Goal: Task Accomplishment & Management: Complete application form

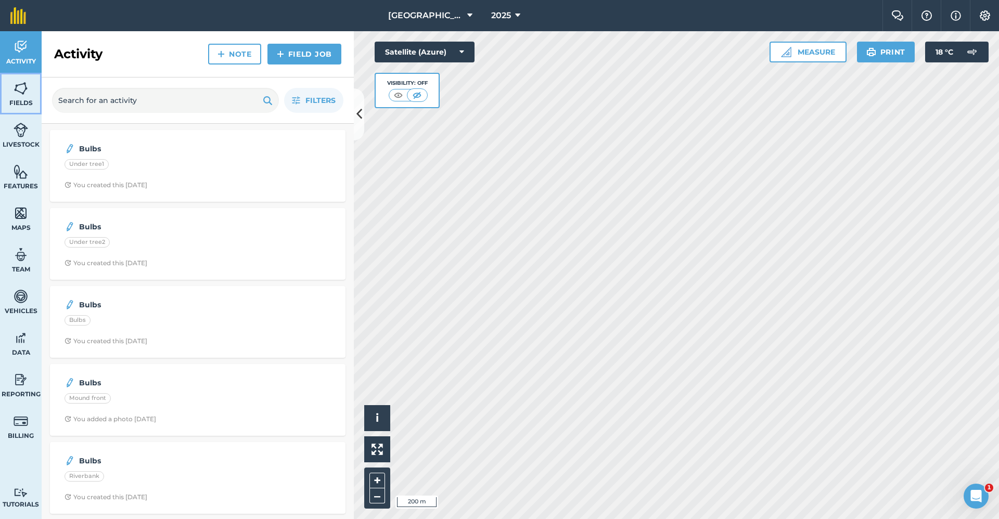
click at [14, 91] on img at bounding box center [21, 89] width 15 height 16
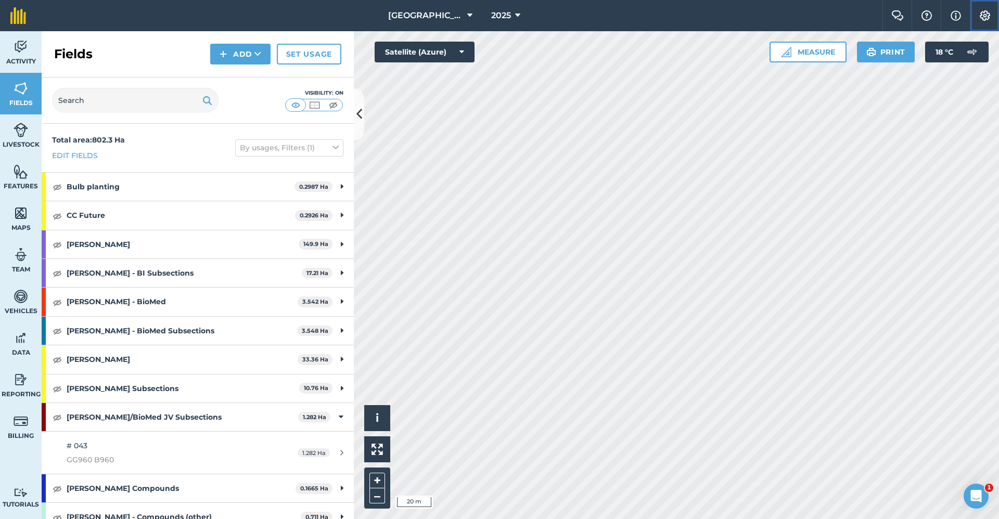
click at [978, 18] on button "Settings" at bounding box center [984, 15] width 29 height 31
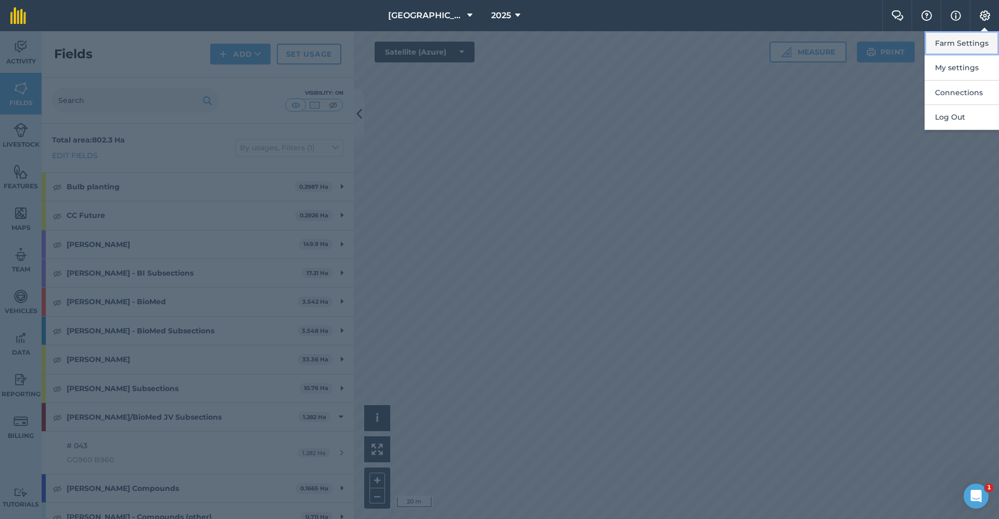
click at [969, 48] on button "Farm Settings" at bounding box center [962, 43] width 74 height 24
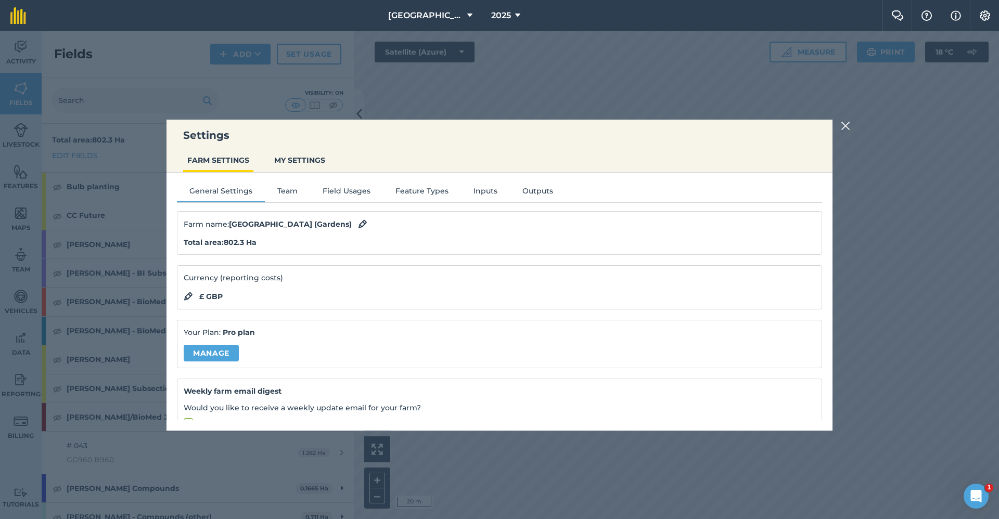
click at [848, 125] on img at bounding box center [845, 126] width 9 height 12
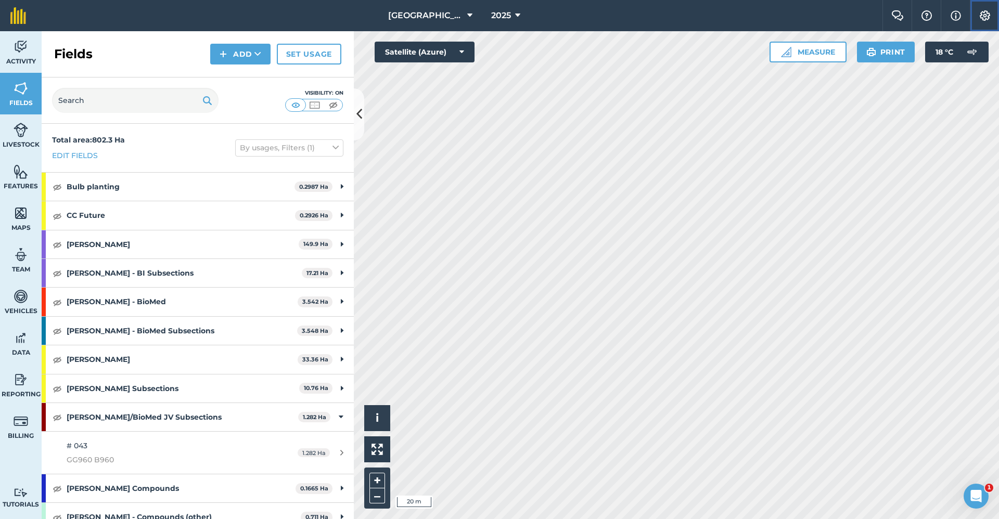
click at [989, 15] on img at bounding box center [985, 15] width 12 height 10
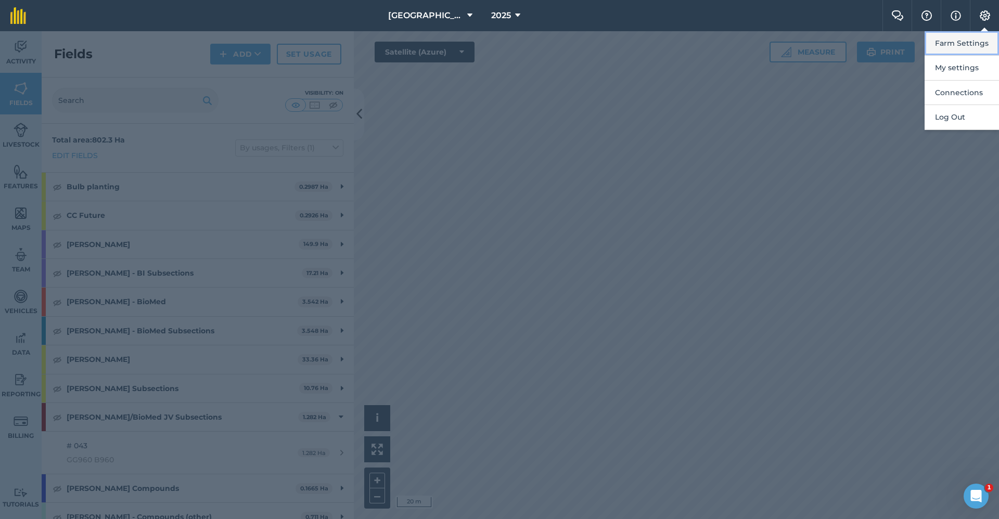
click at [985, 44] on button "Farm Settings" at bounding box center [962, 43] width 74 height 24
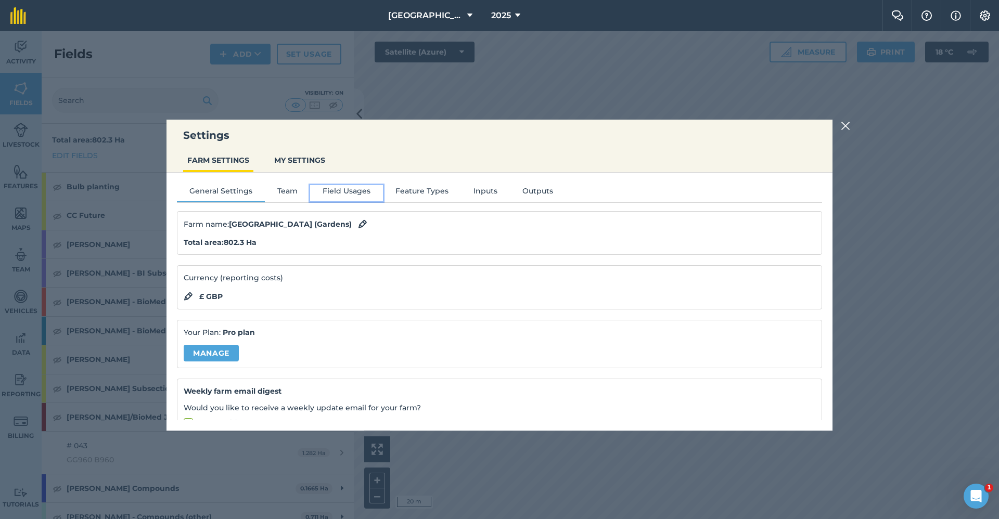
click at [329, 193] on button "Field Usages" at bounding box center [346, 193] width 73 height 16
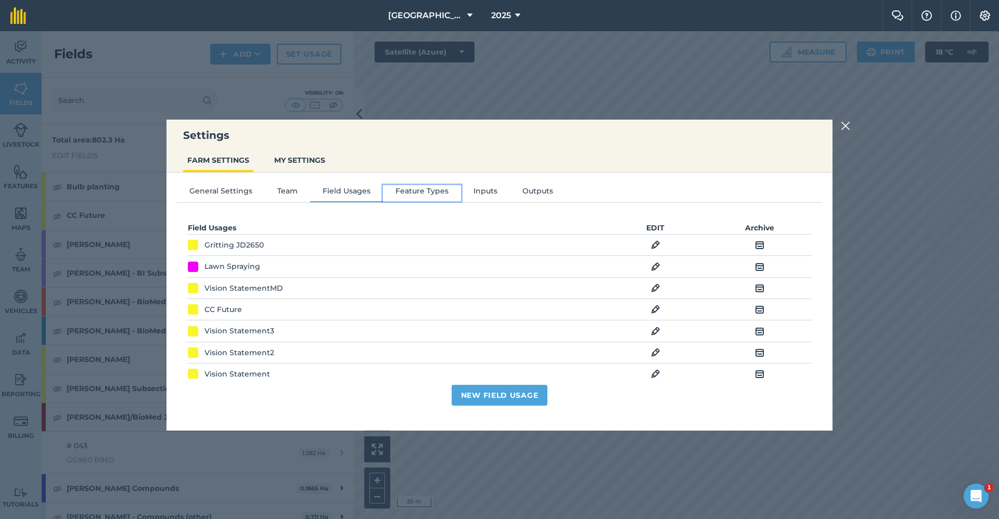
click at [433, 193] on button "Feature Types" at bounding box center [422, 193] width 78 height 16
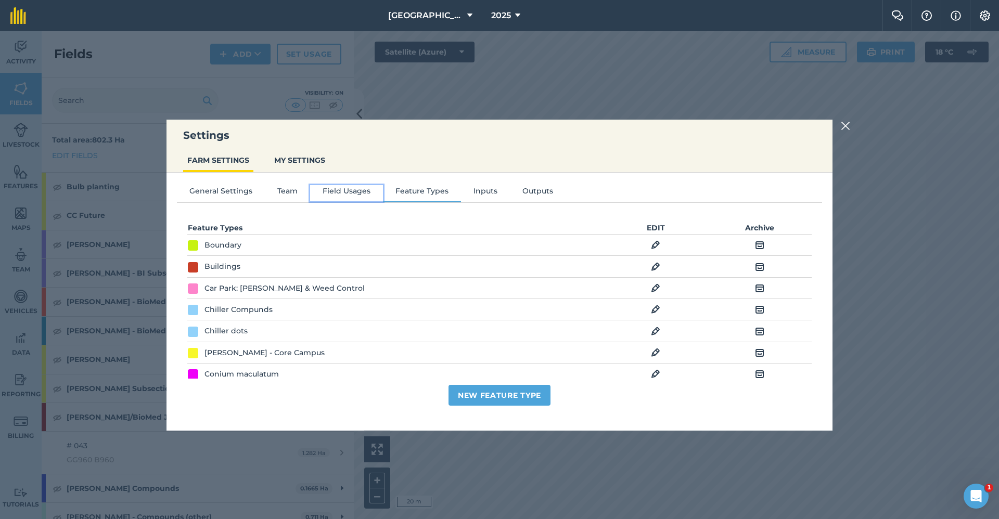
click at [347, 194] on button "Field Usages" at bounding box center [346, 193] width 73 height 16
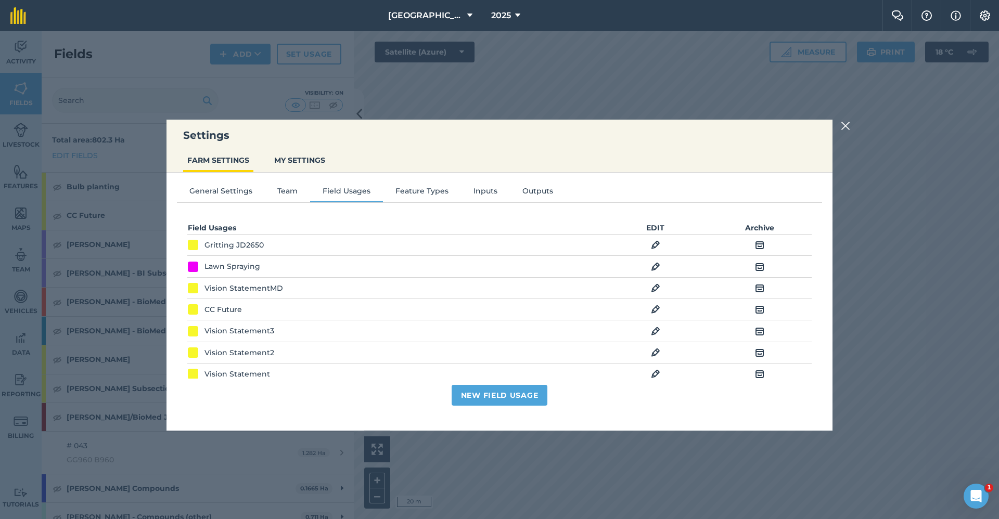
click at [842, 124] on img at bounding box center [845, 126] width 9 height 12
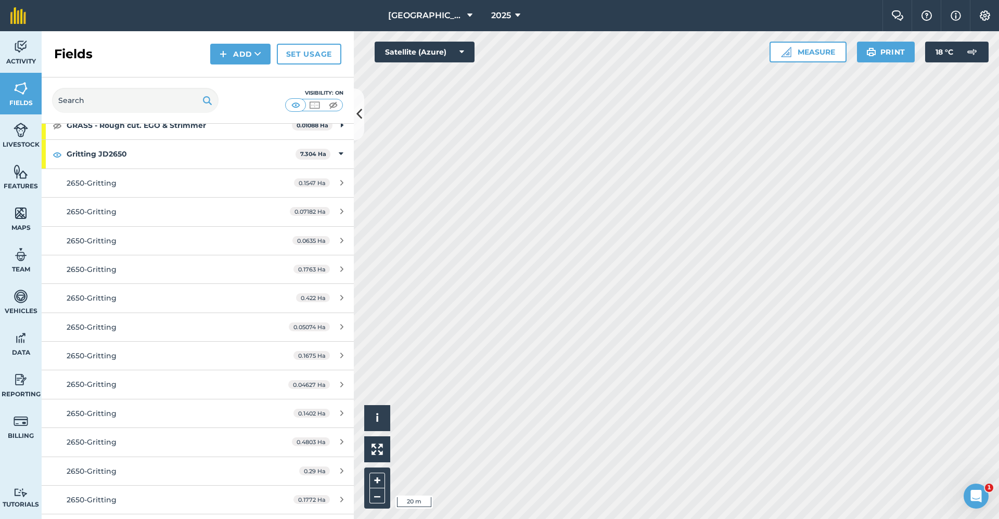
scroll to position [625, 0]
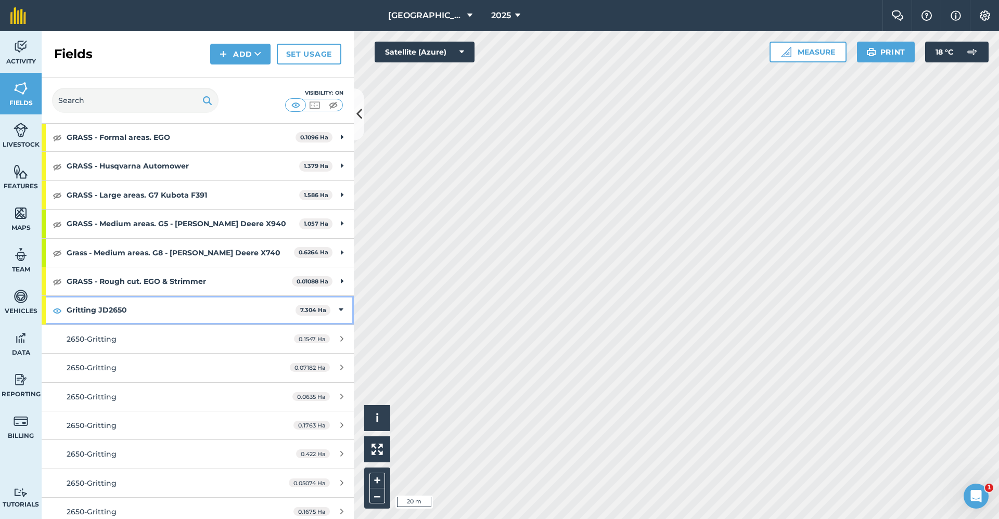
click at [339, 311] on icon at bounding box center [341, 309] width 5 height 11
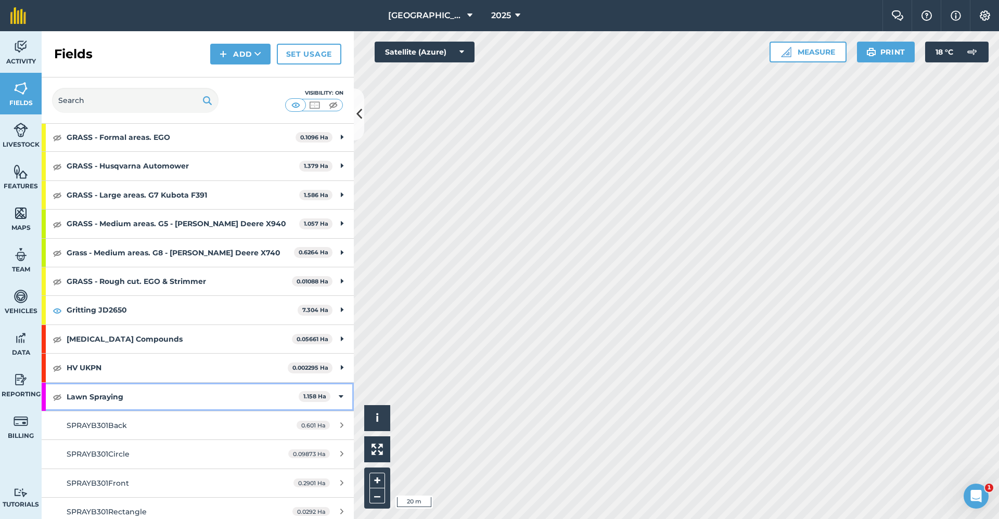
click at [339, 396] on icon at bounding box center [341, 396] width 5 height 11
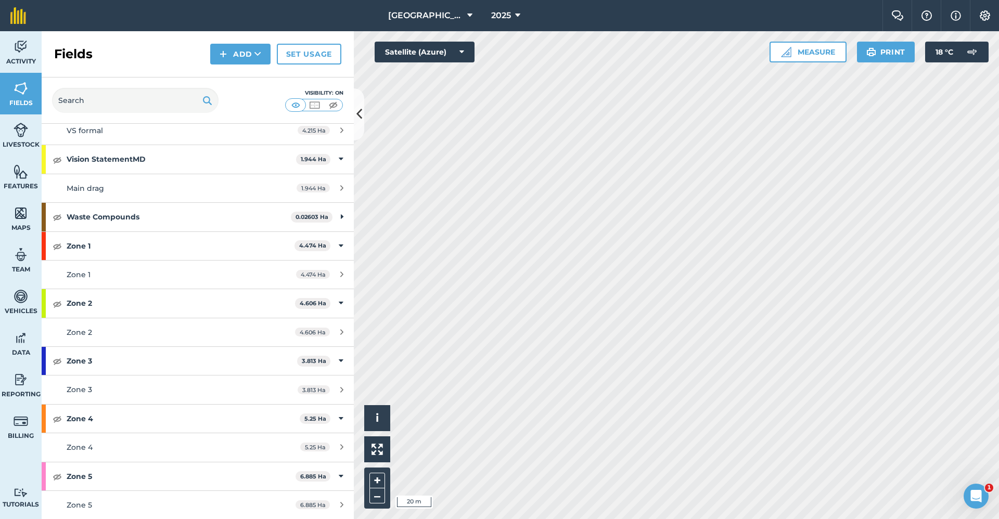
scroll to position [1242, 0]
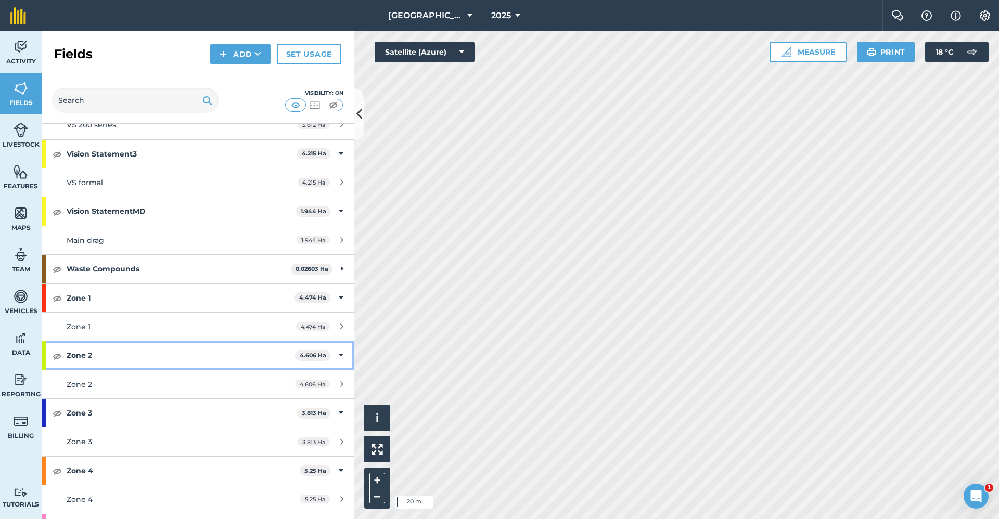
click at [339, 353] on icon at bounding box center [341, 355] width 5 height 11
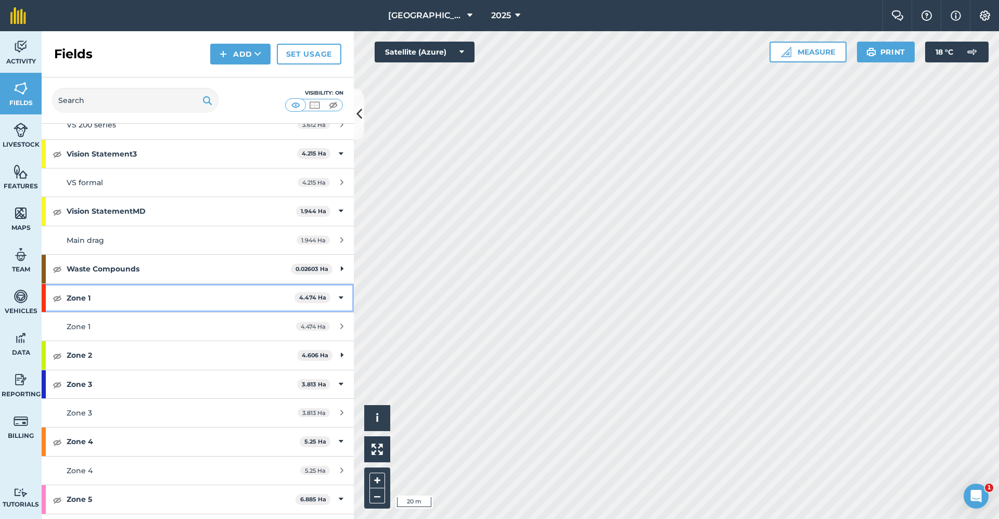
click at [339, 299] on icon at bounding box center [341, 298] width 5 height 11
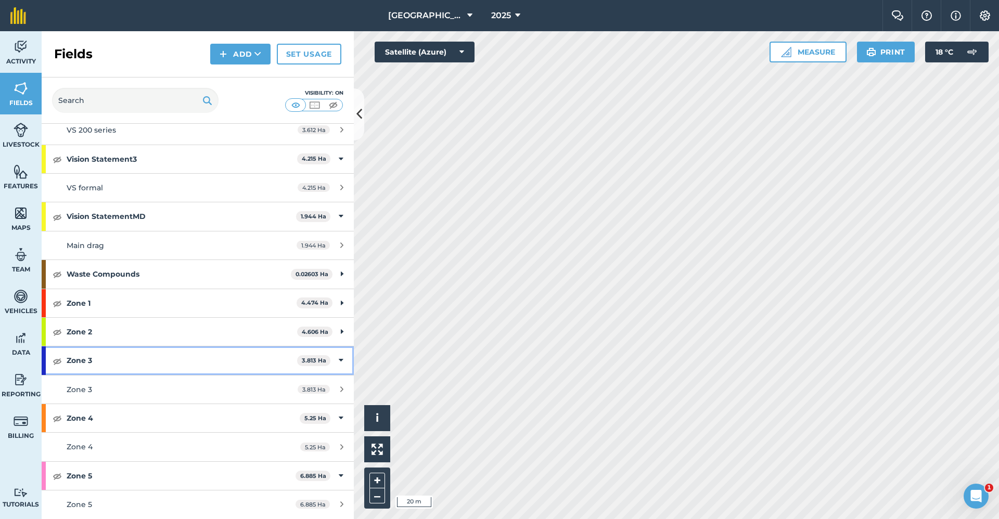
click at [339, 356] on icon at bounding box center [341, 360] width 5 height 11
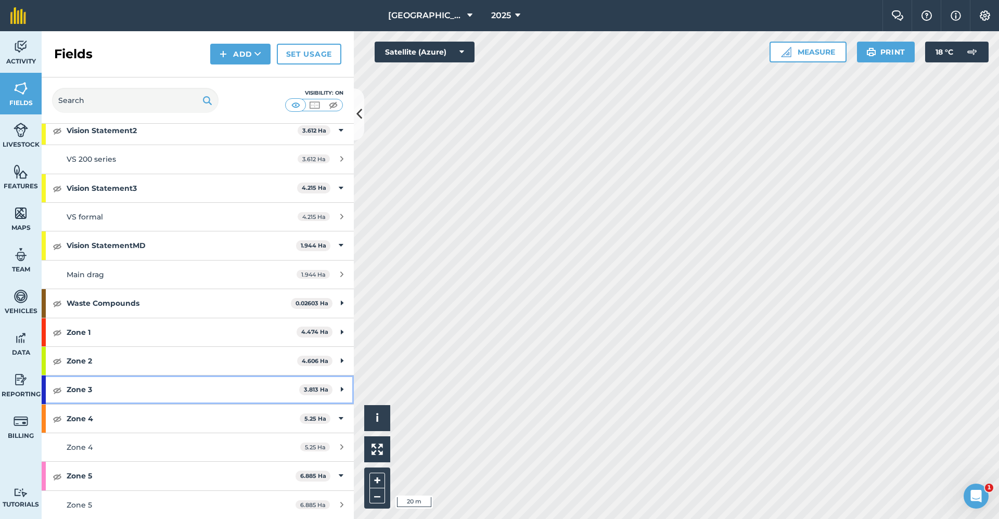
scroll to position [1208, 0]
click at [339, 415] on icon at bounding box center [341, 418] width 5 height 11
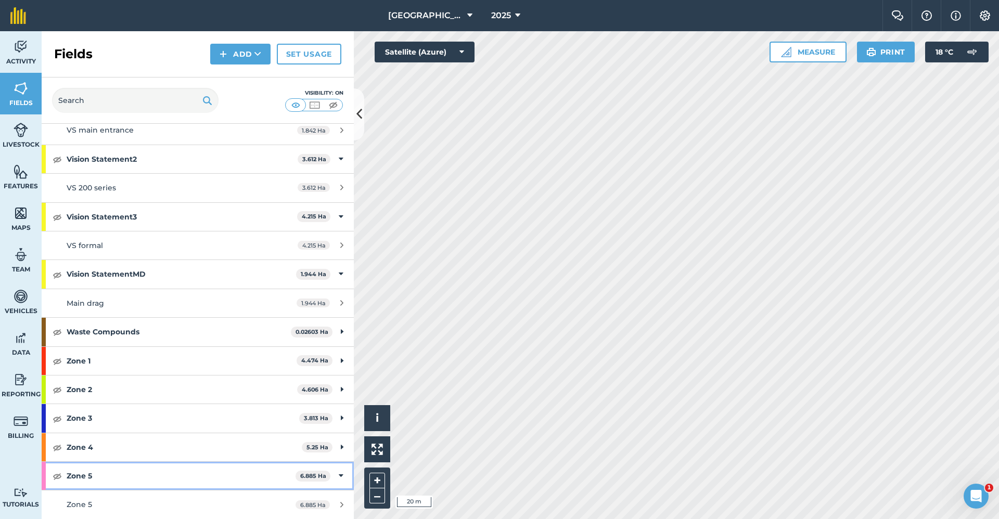
click at [336, 474] on div "Zone 5 6.885 Ha" at bounding box center [198, 476] width 312 height 28
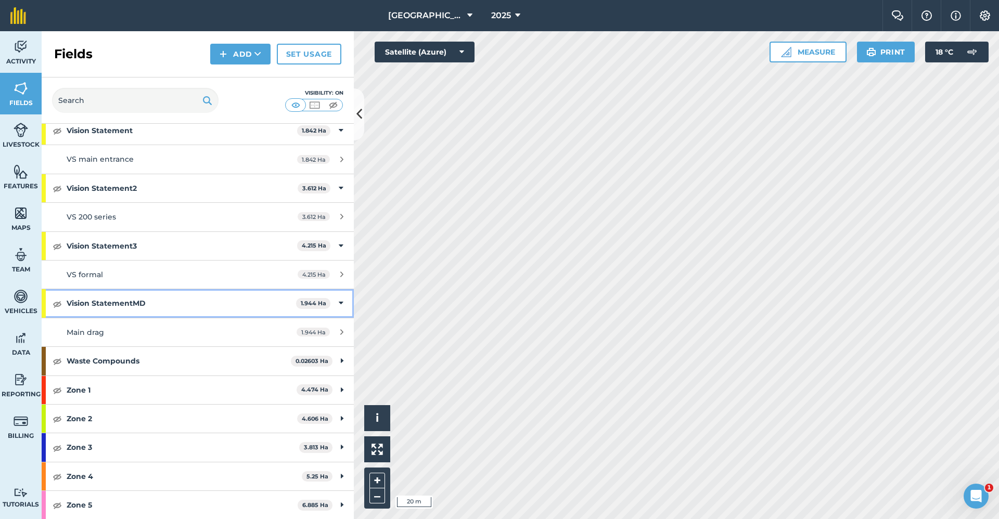
click at [336, 302] on div "Vision StatementMD 1.944 Ha" at bounding box center [198, 303] width 312 height 28
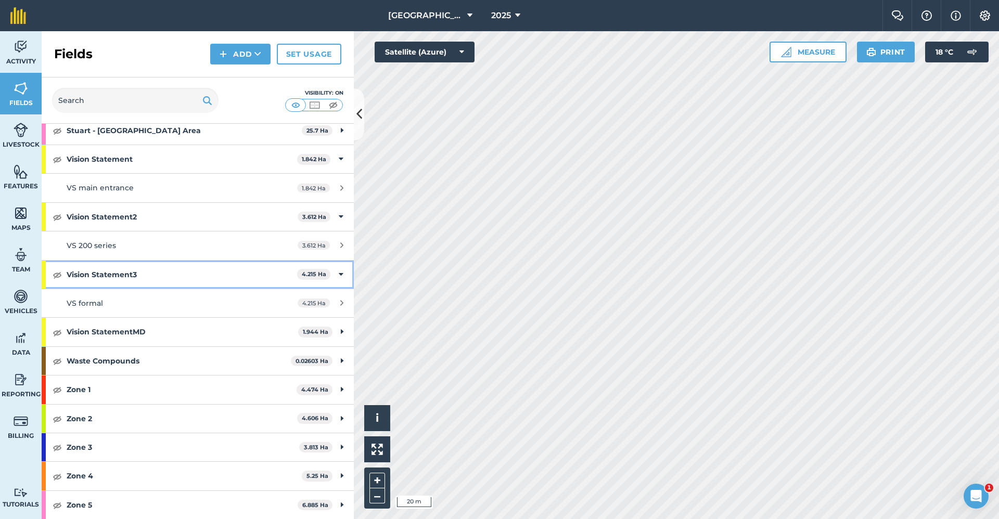
click at [339, 272] on icon at bounding box center [341, 274] width 5 height 11
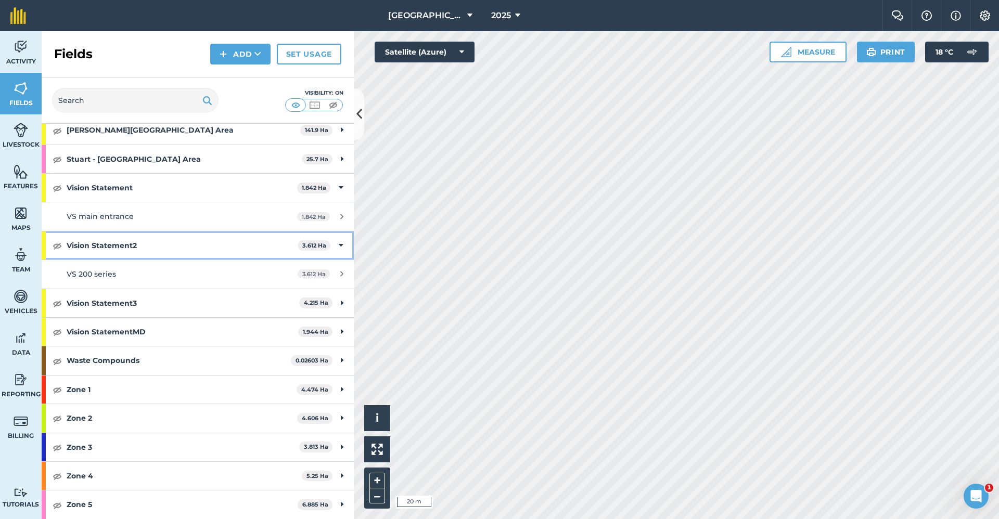
click at [339, 244] on icon at bounding box center [341, 245] width 5 height 11
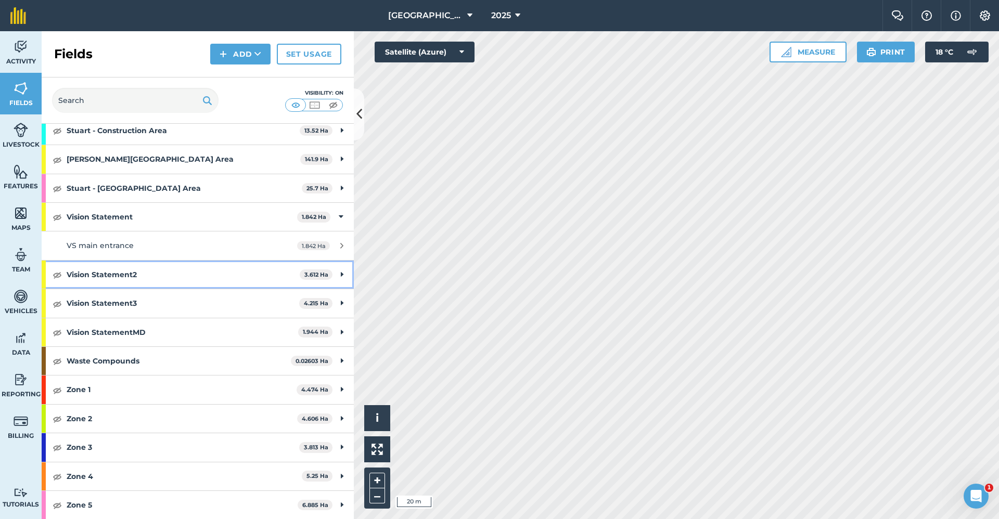
scroll to position [1064, 0]
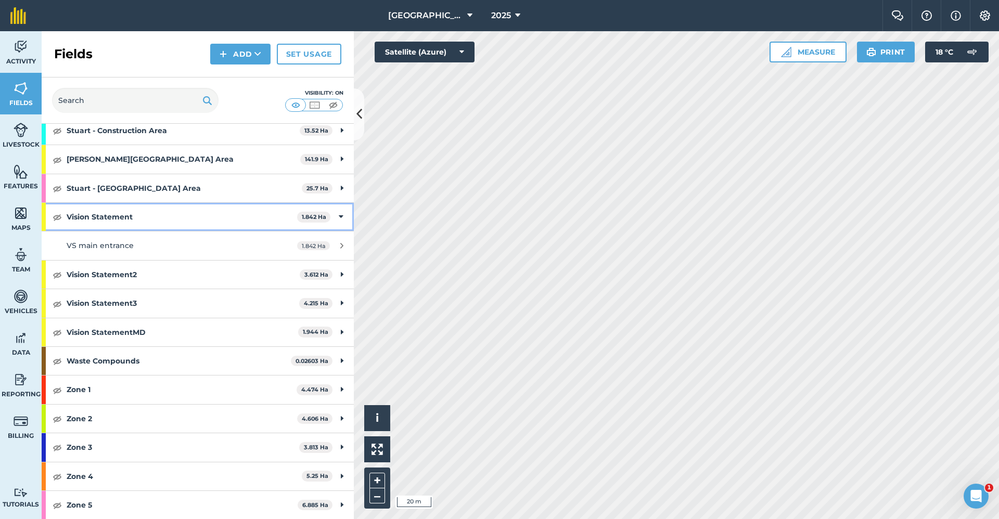
click at [339, 213] on icon at bounding box center [341, 216] width 5 height 11
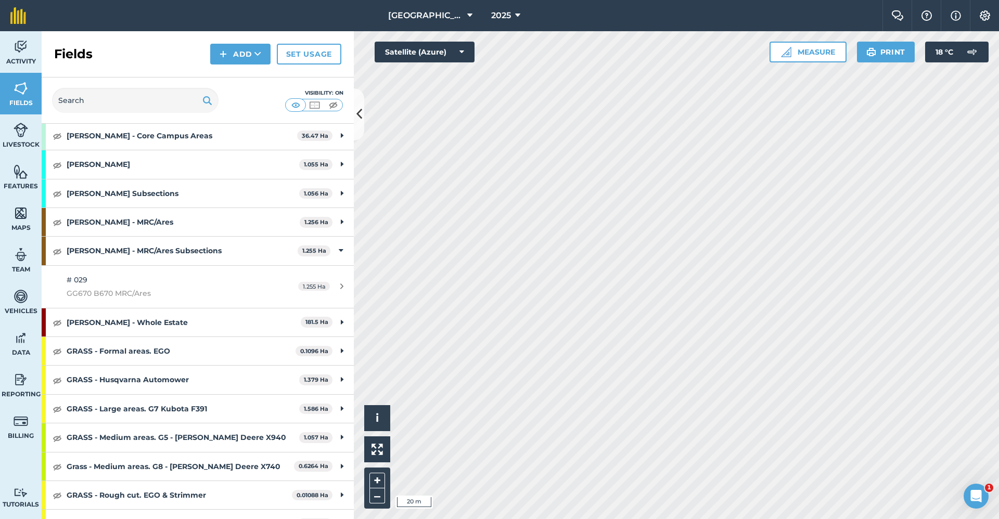
scroll to position [359, 0]
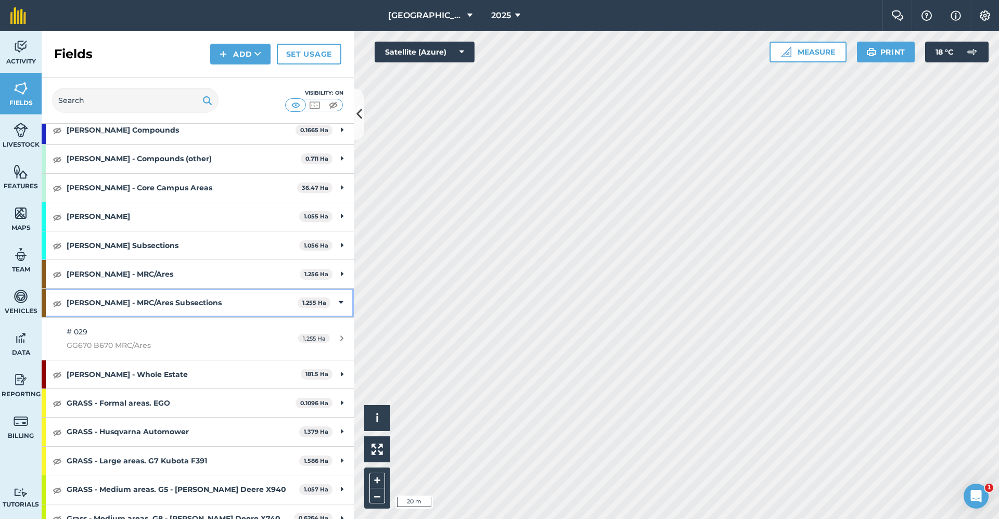
click at [339, 301] on icon at bounding box center [341, 302] width 5 height 11
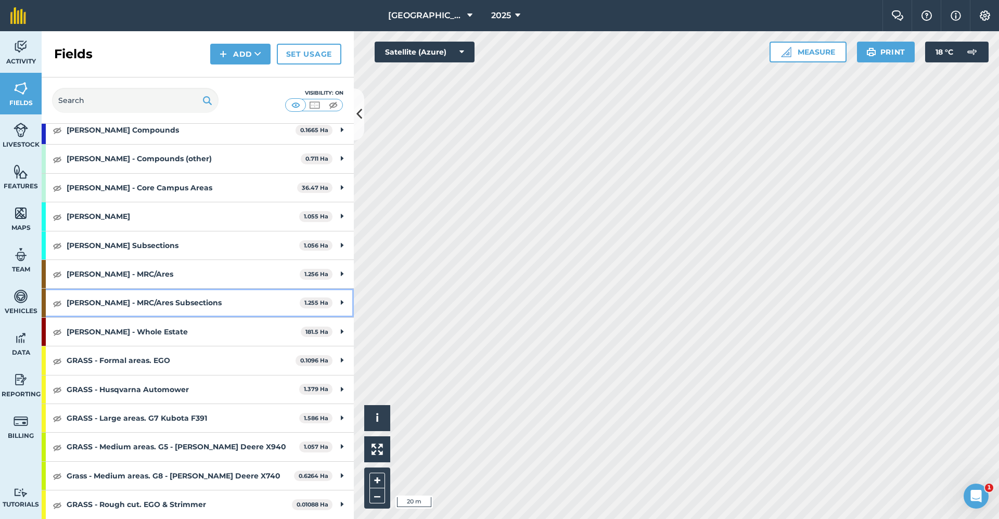
scroll to position [98, 0]
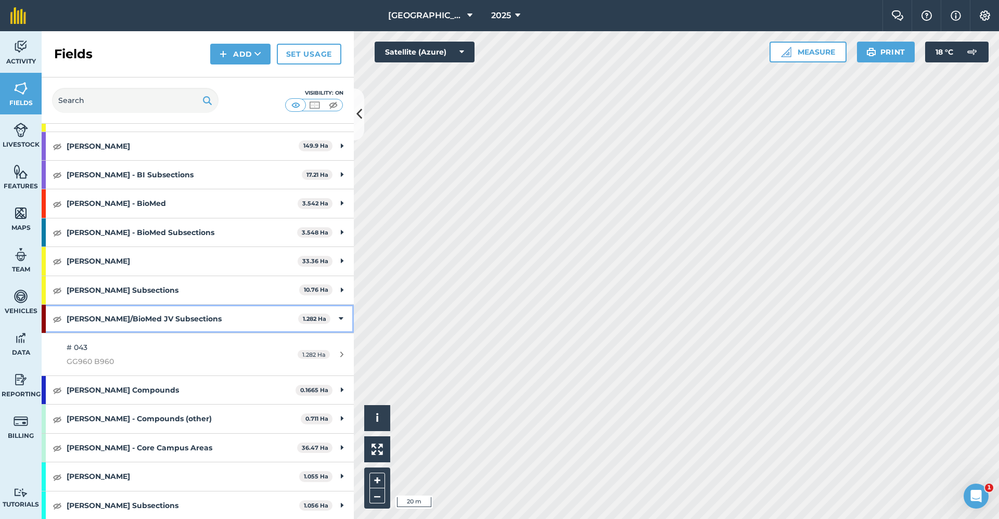
click at [339, 319] on icon at bounding box center [341, 318] width 5 height 11
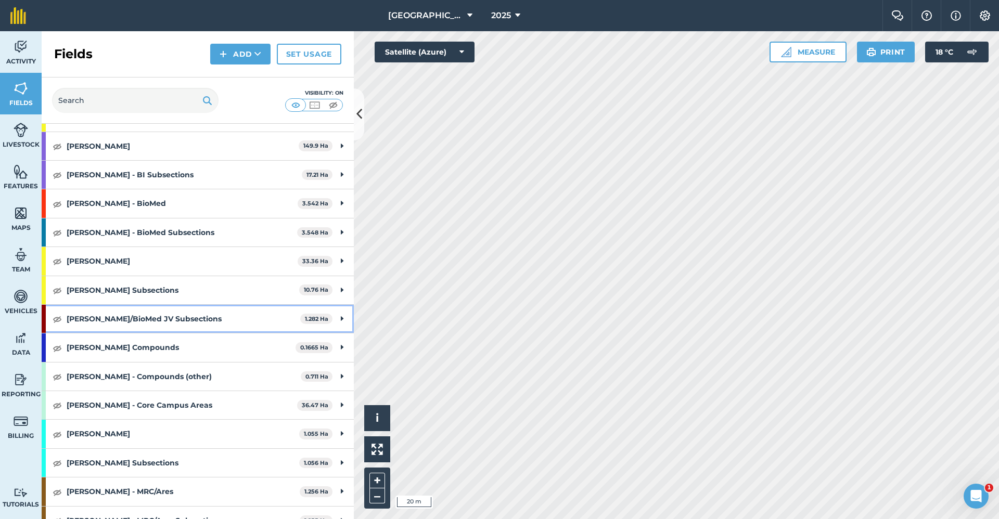
scroll to position [0, 0]
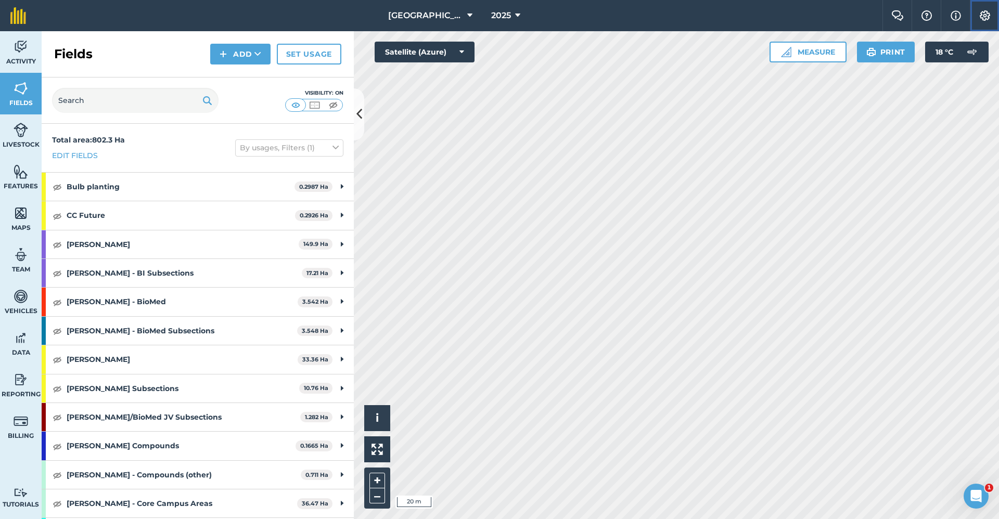
click at [983, 14] on img at bounding box center [985, 15] width 12 height 10
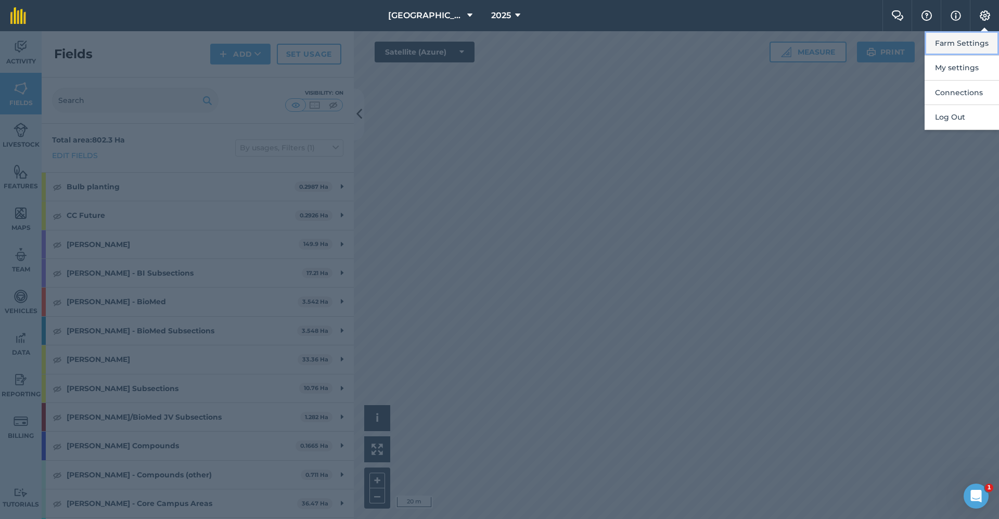
click at [970, 47] on button "Farm Settings" at bounding box center [962, 43] width 74 height 24
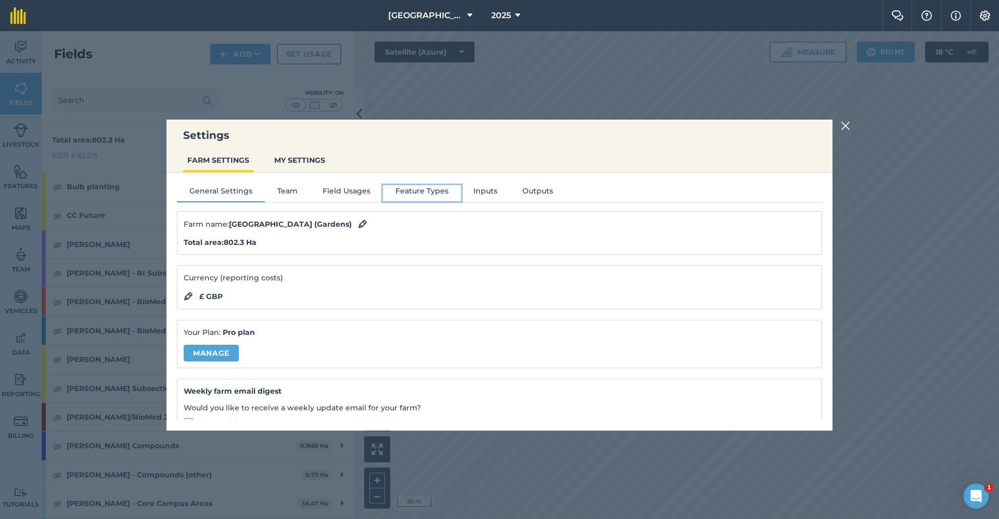
click at [411, 189] on button "Feature Types" at bounding box center [422, 193] width 78 height 16
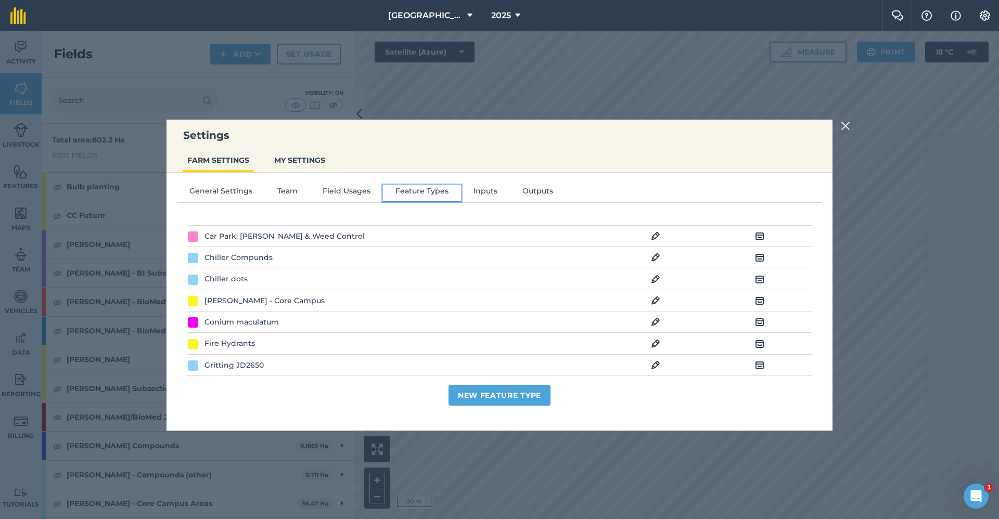
scroll to position [104, 0]
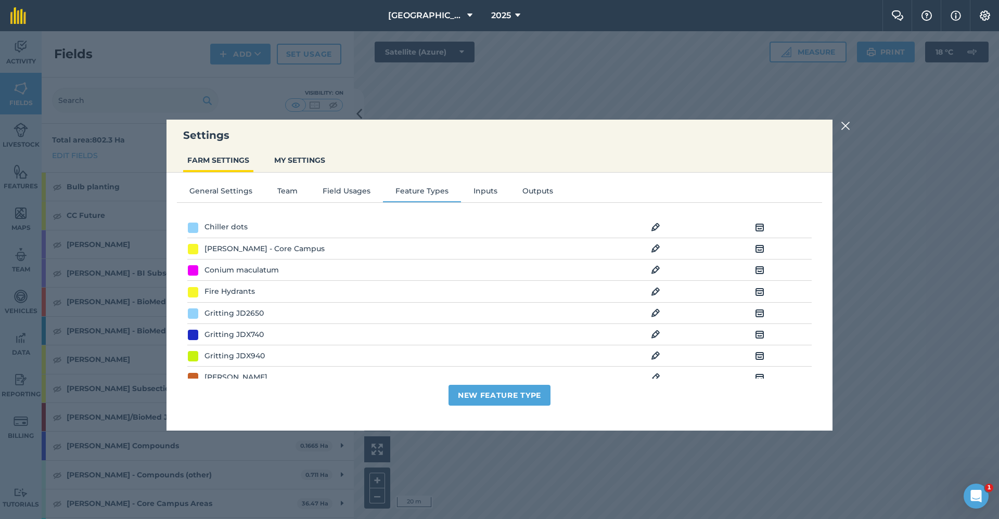
click at [364, 185] on div "General Settings Team Field Usages Feature Types Inputs Outputs Feature Types E…" at bounding box center [500, 297] width 666 height 248
click at [358, 192] on button "Field Usages" at bounding box center [346, 193] width 73 height 16
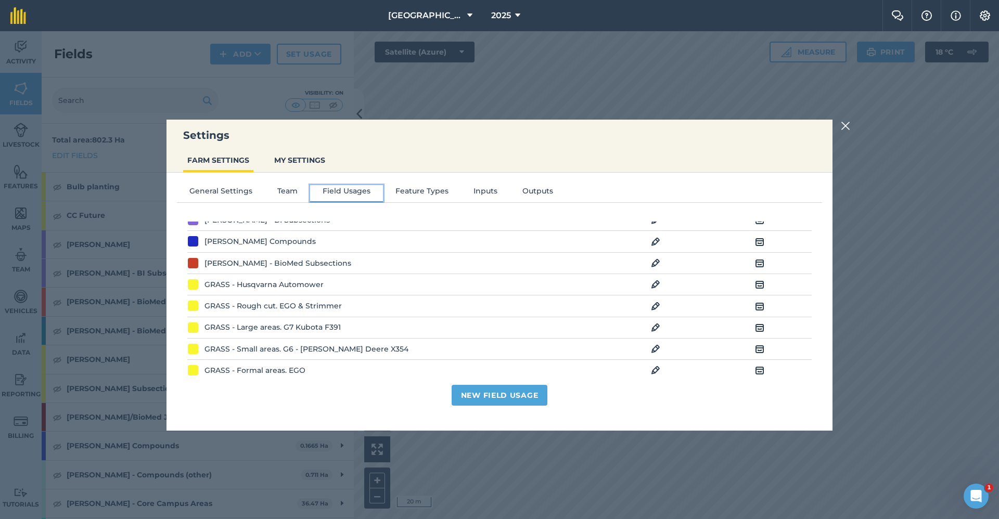
scroll to position [986, 0]
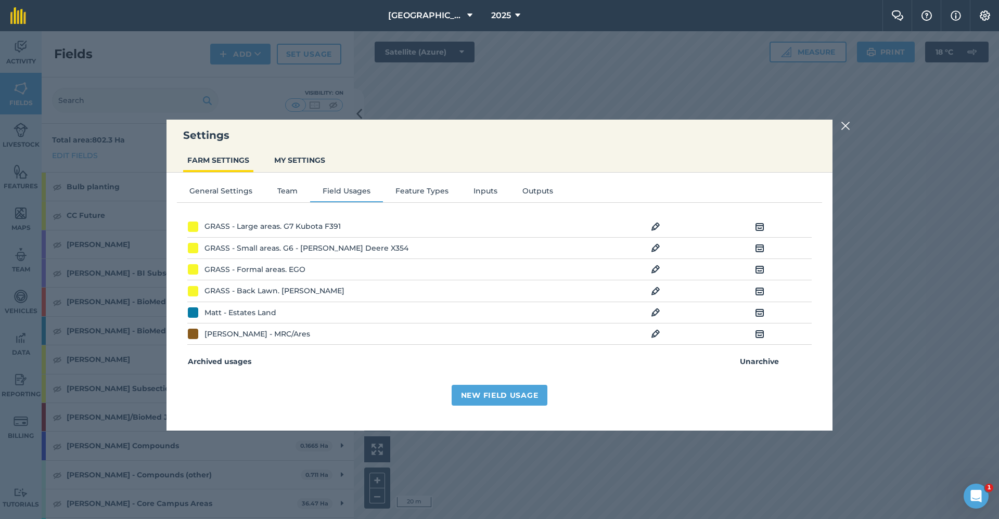
click at [231, 360] on th "Archived usages" at bounding box center [343, 361] width 312 height 12
click at [757, 362] on th "Unarchive" at bounding box center [760, 361] width 104 height 12
click at [620, 362] on th at bounding box center [656, 361] width 104 height 12
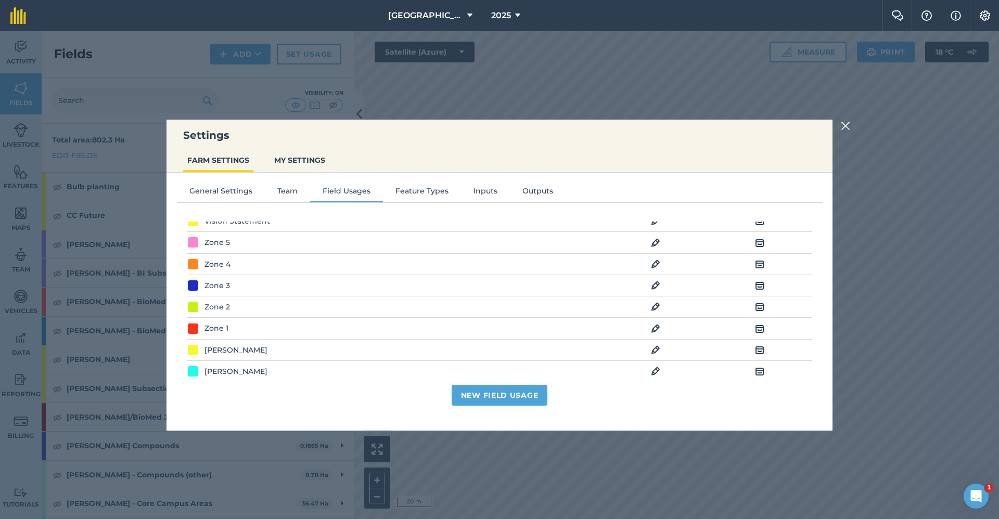
scroll to position [0, 0]
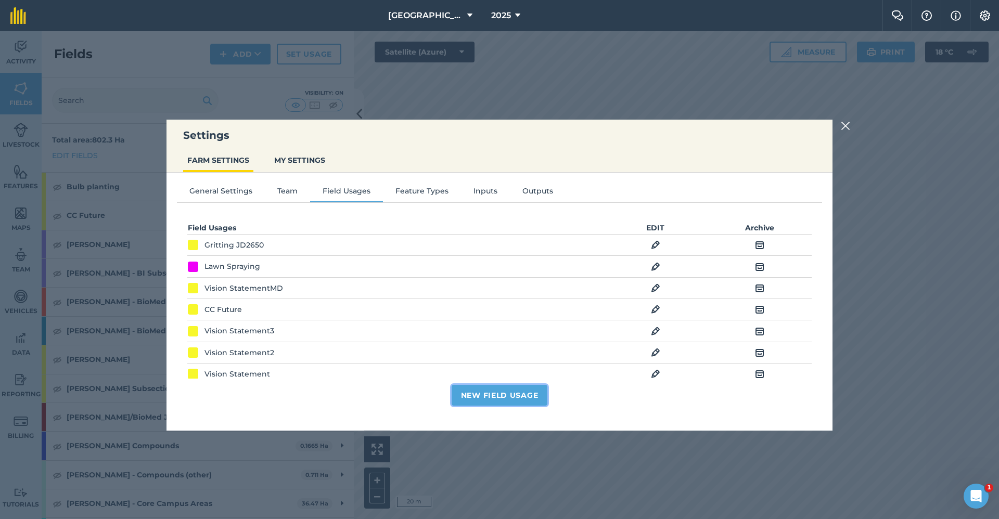
click at [517, 402] on button "New Field Usage" at bounding box center [500, 395] width 96 height 21
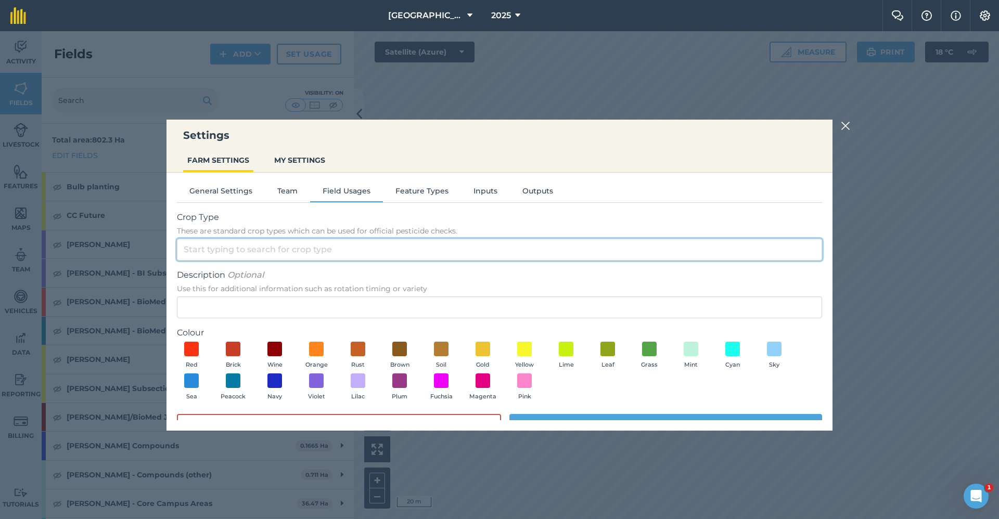
click at [271, 250] on input "Crop Type These are standard crop types which can be used for official pesticid…" at bounding box center [499, 250] width 645 height 22
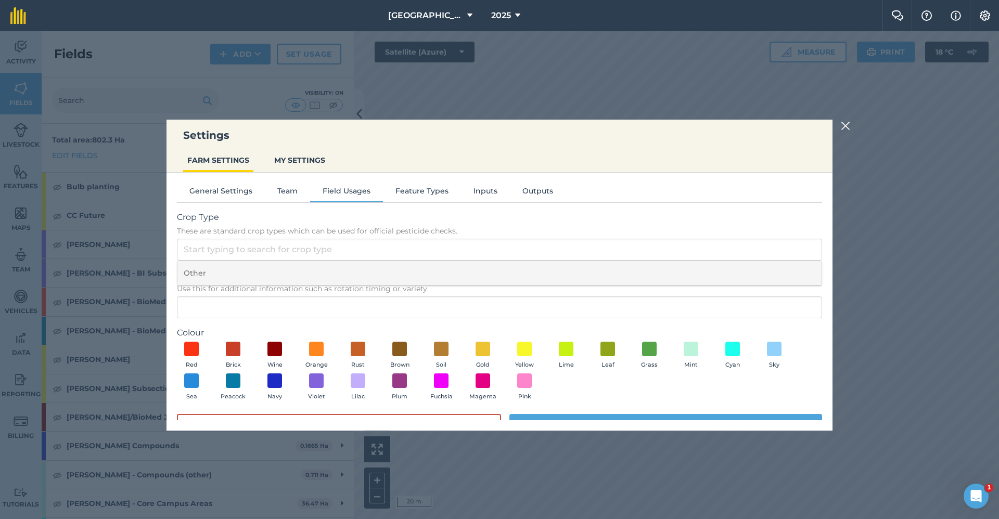
click at [213, 268] on li "Other" at bounding box center [499, 273] width 644 height 24
type input "Other"
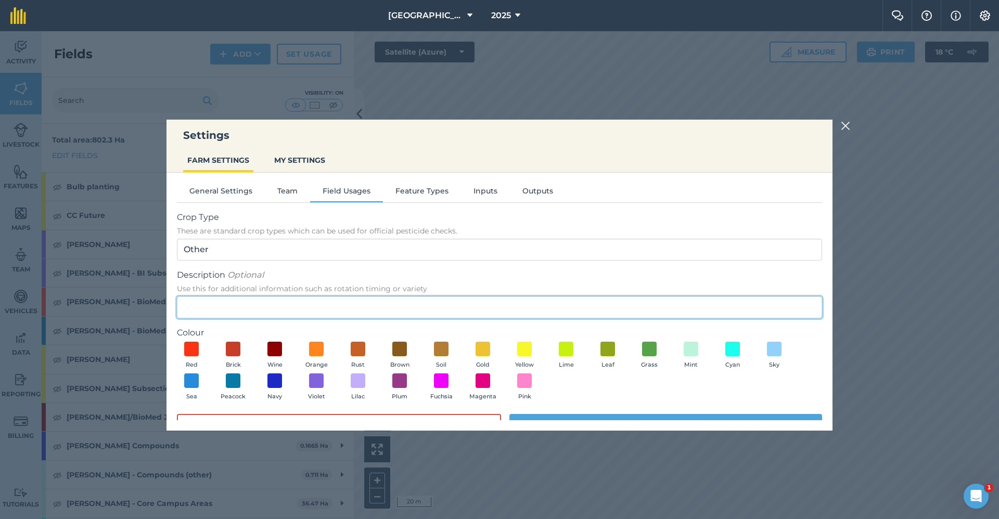
click at [219, 301] on input "Description Optional Use this for additional information such as rotation timin…" at bounding box center [499, 308] width 645 height 22
type input "Gritting-JDx740"
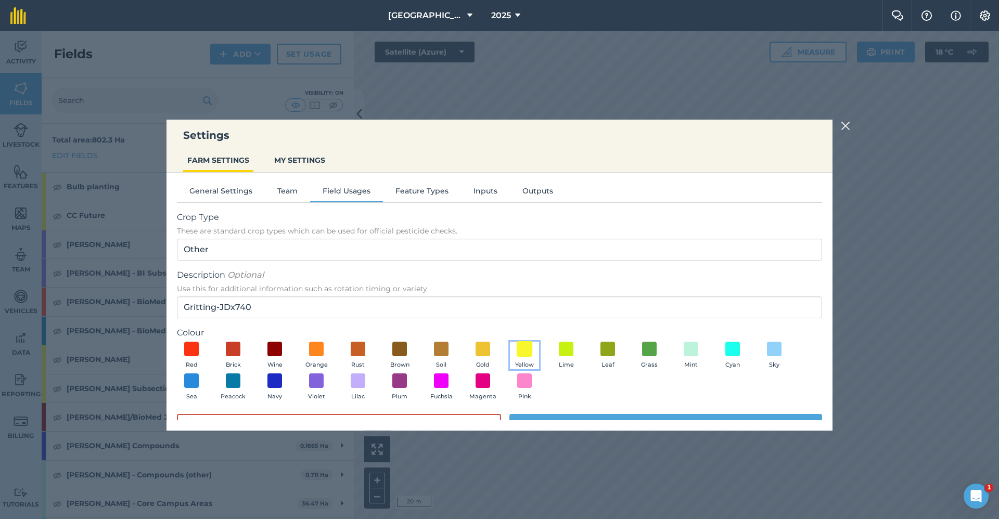
click at [524, 351] on span at bounding box center [525, 349] width 16 height 16
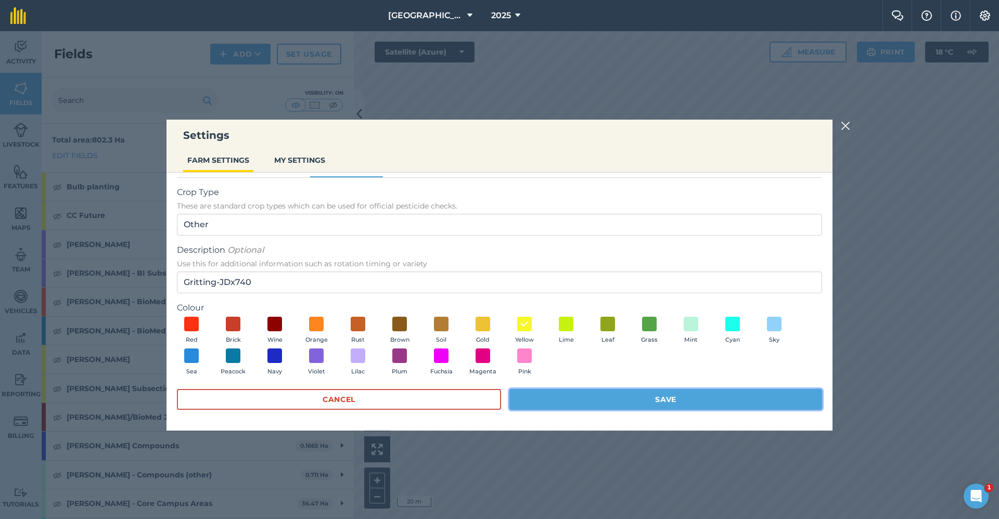
click at [541, 397] on button "Save" at bounding box center [666, 399] width 313 height 21
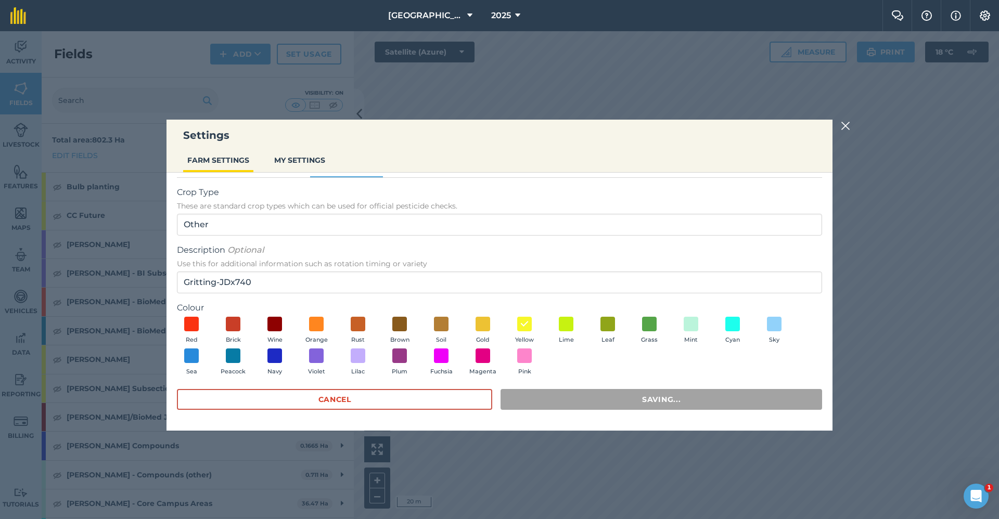
scroll to position [0, 0]
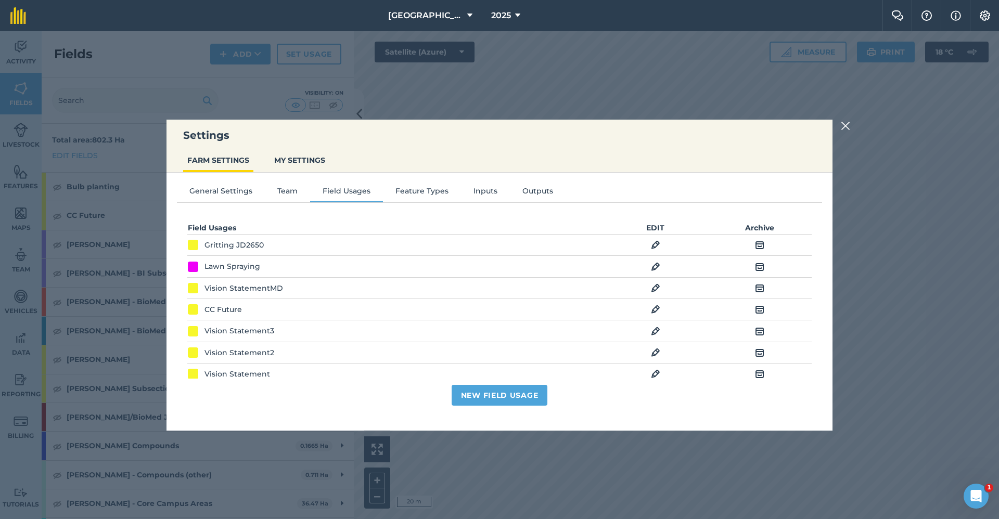
click at [847, 125] on img at bounding box center [845, 126] width 9 height 12
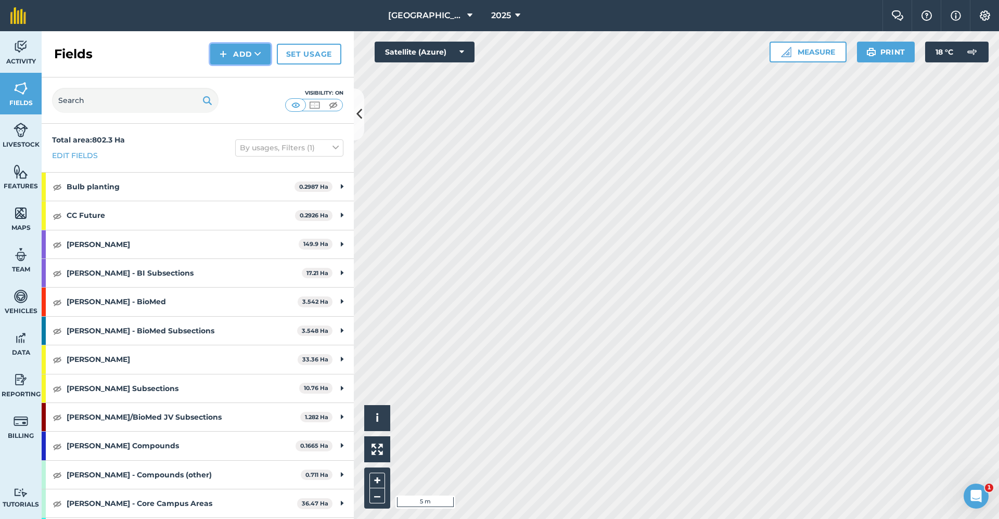
click at [245, 50] on button "Add" at bounding box center [240, 54] width 60 height 21
click at [226, 87] on link "Draw" at bounding box center [240, 77] width 57 height 23
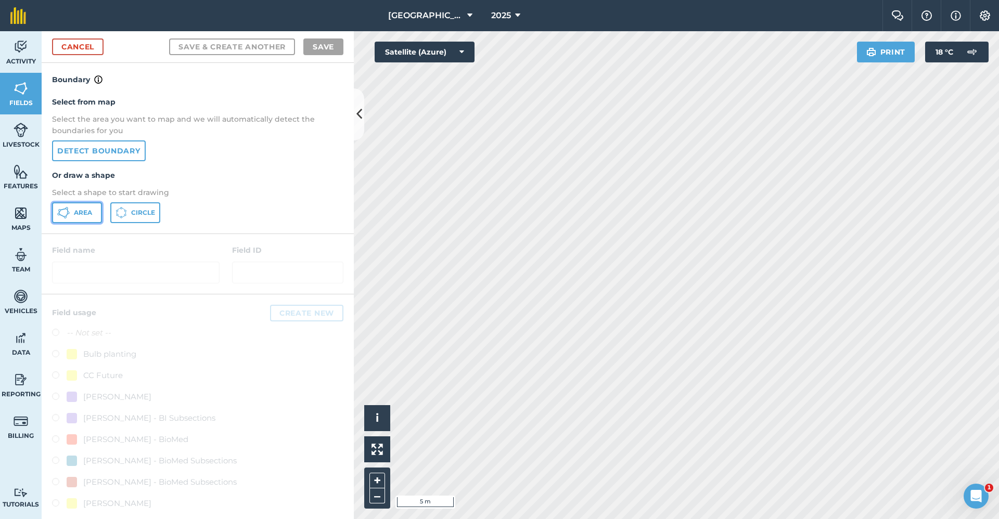
click at [85, 214] on span "Area" at bounding box center [83, 213] width 18 height 8
click at [88, 48] on link "Cancel" at bounding box center [78, 47] width 52 height 17
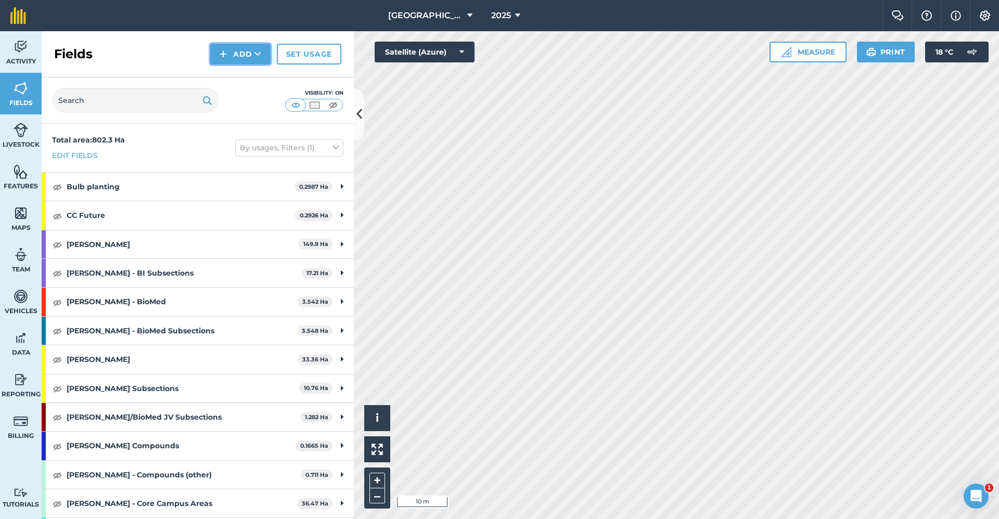
click at [227, 47] on button "Add" at bounding box center [240, 54] width 60 height 21
click at [228, 72] on link "Draw" at bounding box center [240, 77] width 57 height 23
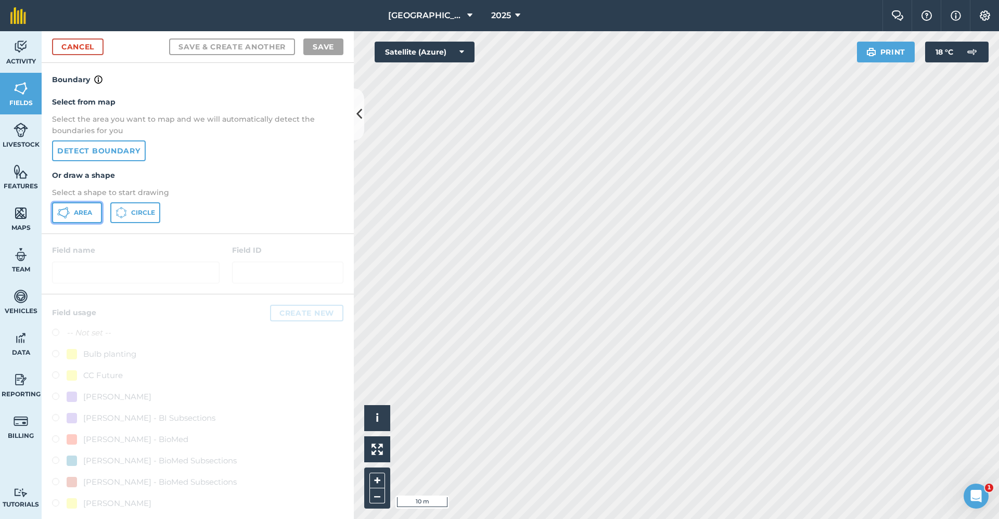
click at [73, 216] on button "Area" at bounding box center [77, 212] width 50 height 21
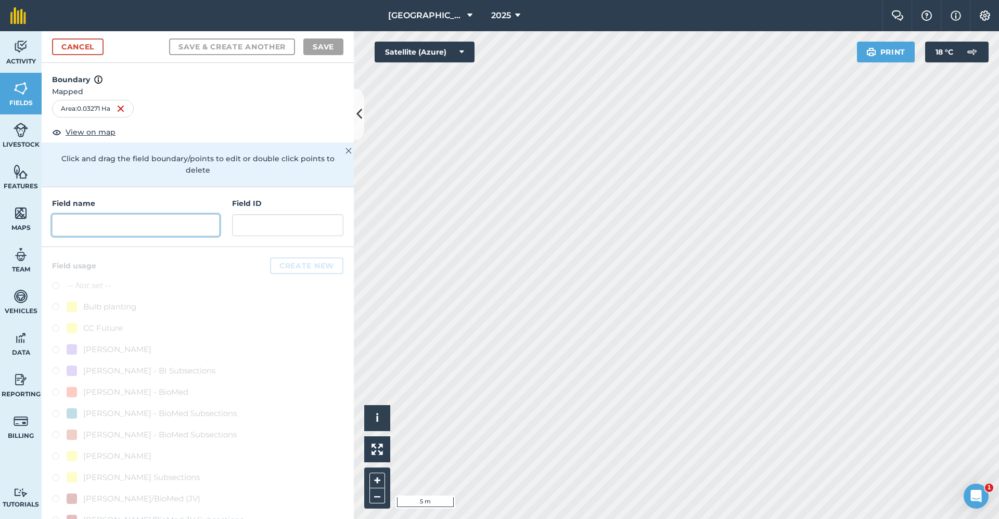
click at [102, 224] on input "text" at bounding box center [136, 225] width 168 height 22
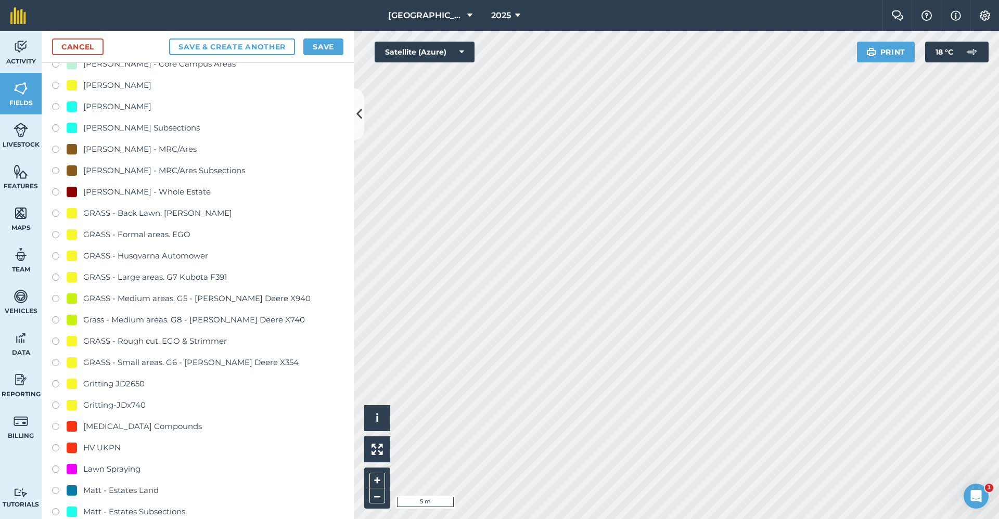
scroll to position [573, 0]
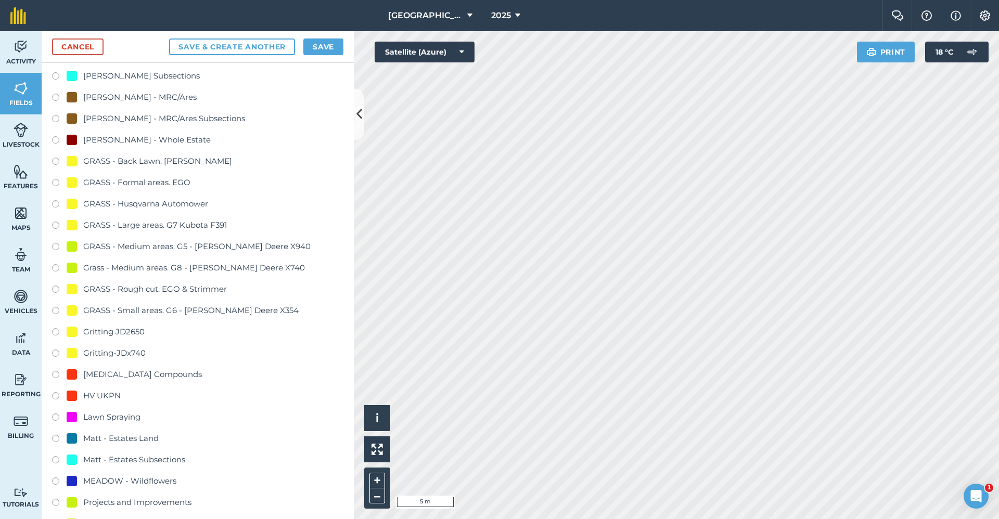
type input "Gritting-x740"
click at [134, 354] on div "Gritting-JDx740" at bounding box center [114, 353] width 62 height 12
radio input "true"
click at [331, 47] on button "Save" at bounding box center [323, 47] width 40 height 17
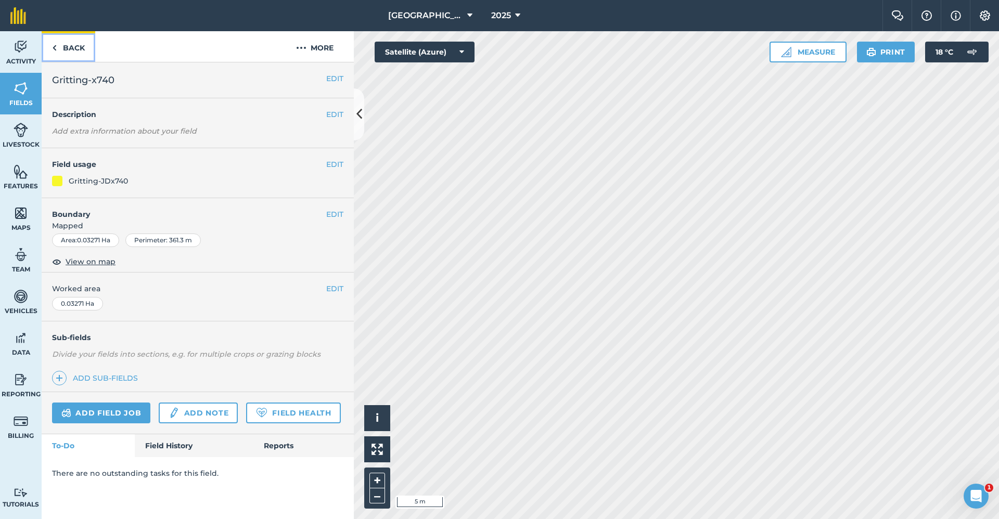
click at [66, 52] on link "Back" at bounding box center [69, 46] width 54 height 31
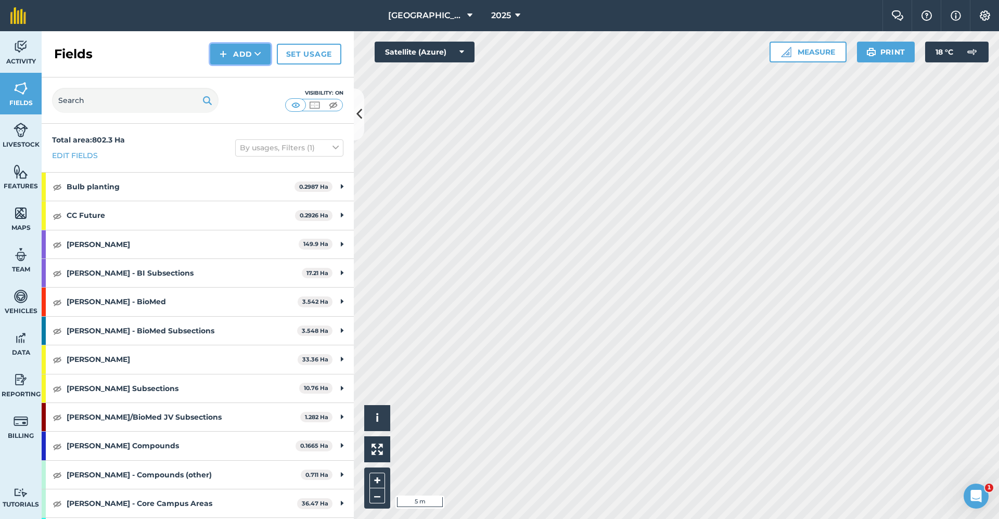
click at [250, 54] on button "Add" at bounding box center [240, 54] width 60 height 21
click at [242, 76] on link "Draw" at bounding box center [240, 77] width 57 height 23
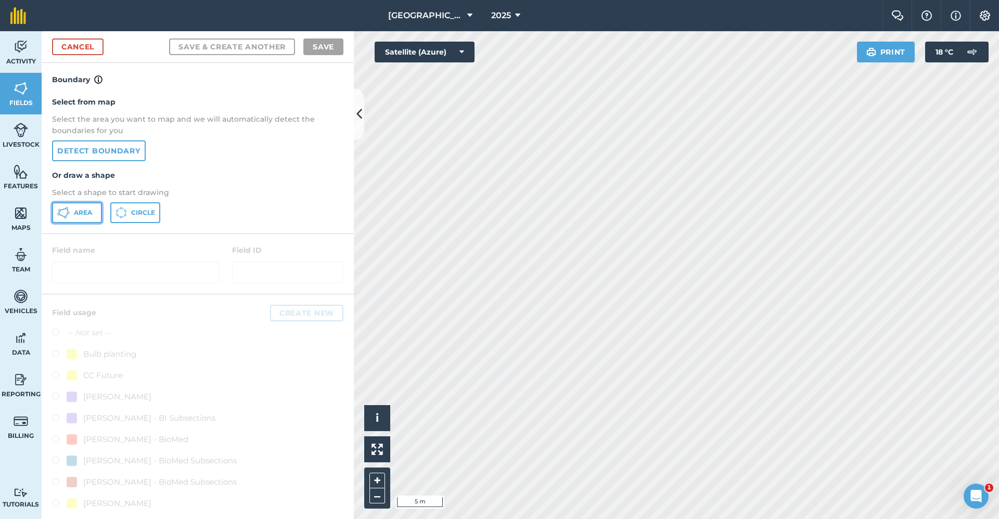
click at [95, 204] on button "Area" at bounding box center [77, 212] width 50 height 21
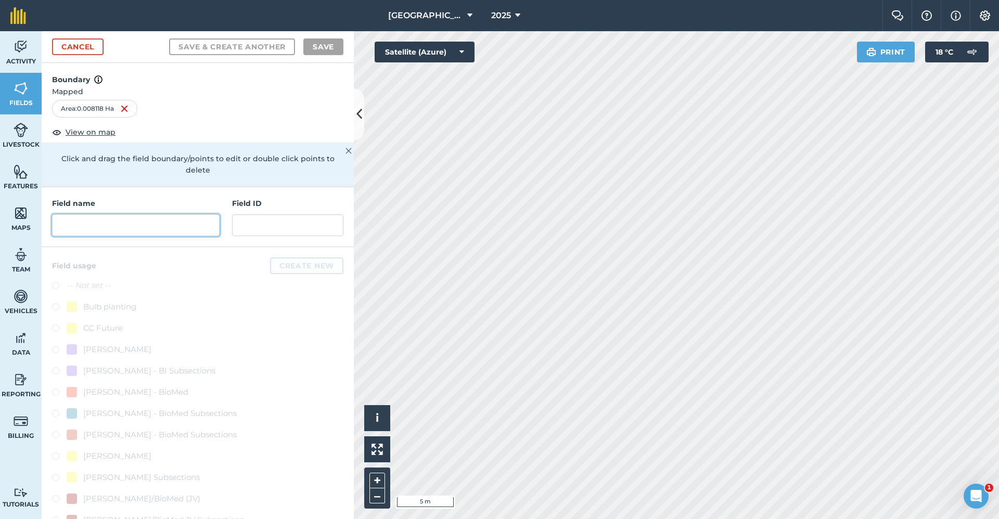
click at [189, 233] on input "text" at bounding box center [136, 225] width 168 height 22
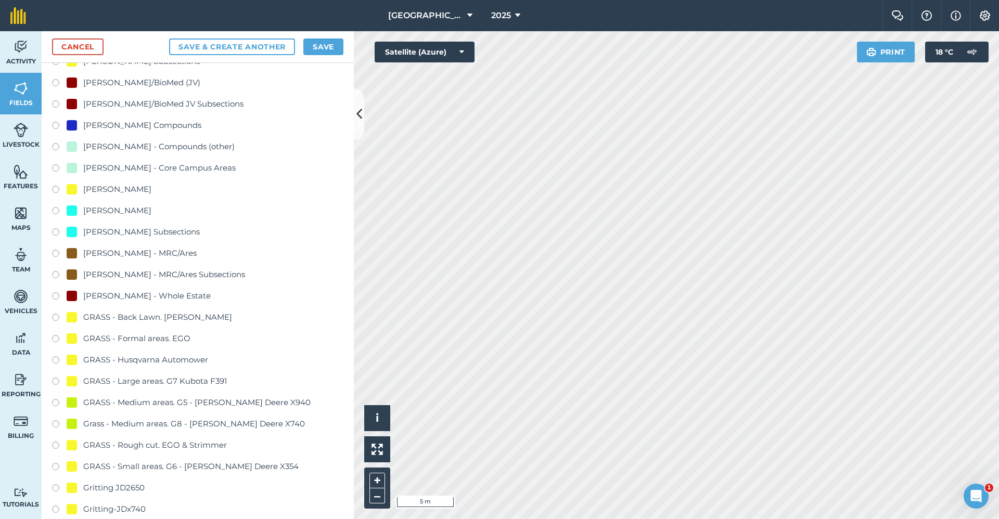
scroll to position [520, 0]
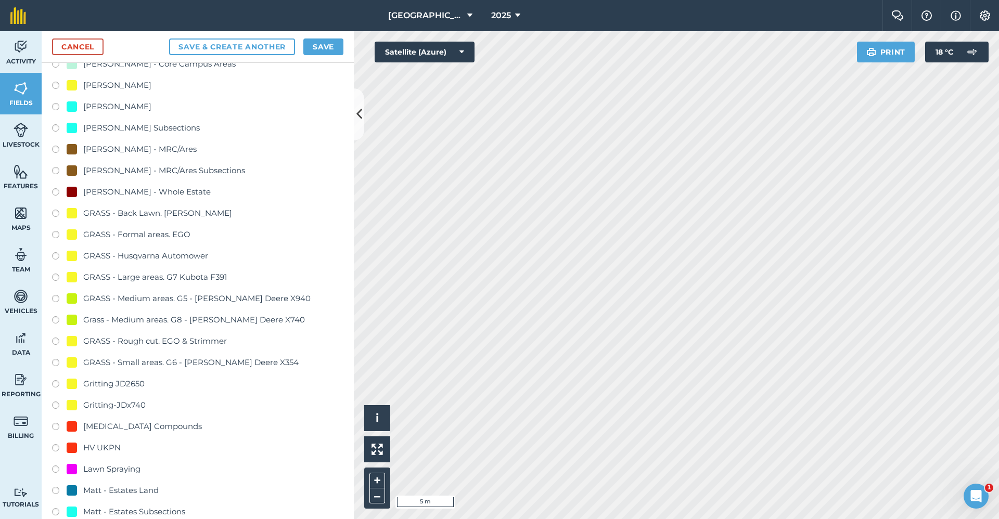
type input "Gritting-x740"
click at [134, 404] on div "Gritting-JDx740" at bounding box center [114, 405] width 62 height 12
radio input "true"
click at [316, 42] on button "Save" at bounding box center [323, 47] width 40 height 17
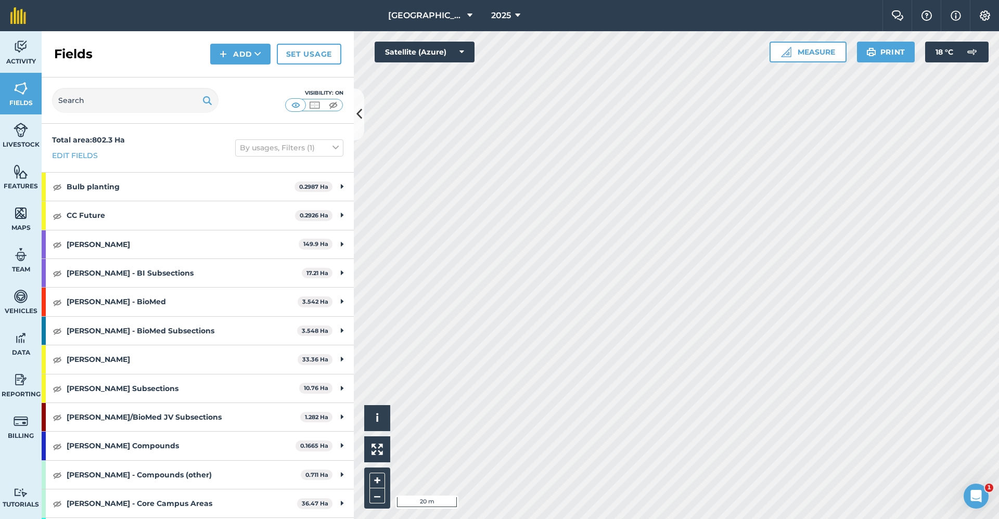
click at [651, 519] on html "Babraham Research Campus (Gardens) 2025 Farm Chat Help Info Settings Babraham R…" at bounding box center [499, 259] width 999 height 519
click at [745, 519] on html "Babraham Research Campus (Gardens) 2025 Farm Chat Help Info Settings Babraham R…" at bounding box center [499, 259] width 999 height 519
